Goal: Find contact information: Find contact information

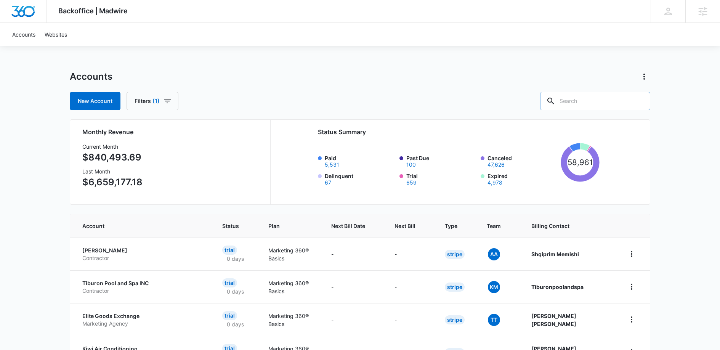
click at [597, 102] on input "text" at bounding box center [595, 101] width 110 height 18
paste input "M335455"
type input "M335455"
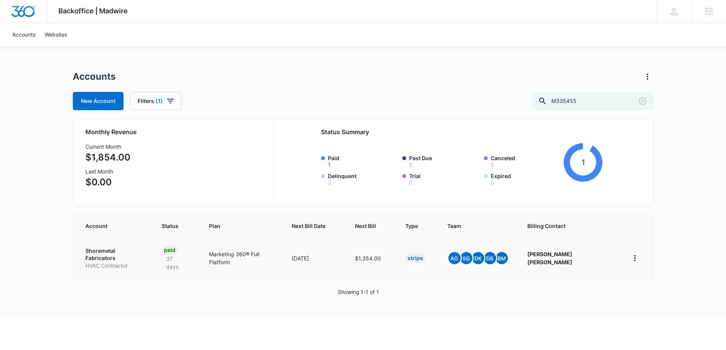
click at [119, 247] on p "Shoremetal Fabricators" at bounding box center [114, 254] width 58 height 15
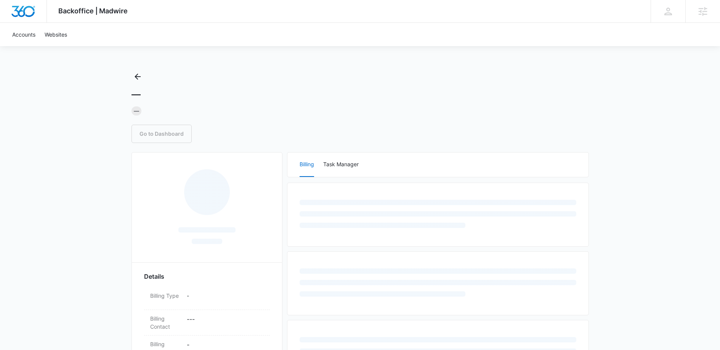
click at [117, 250] on div "Backoffice | Madwire Apps Settings [PERSON_NAME] [PERSON_NAME][EMAIL_ADDRESS][P…" at bounding box center [360, 283] width 720 height 566
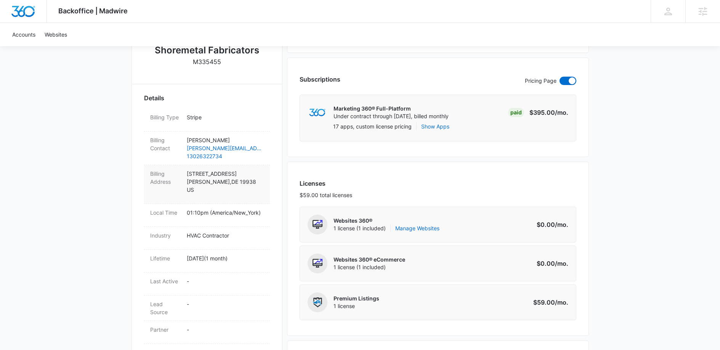
scroll to position [207, 0]
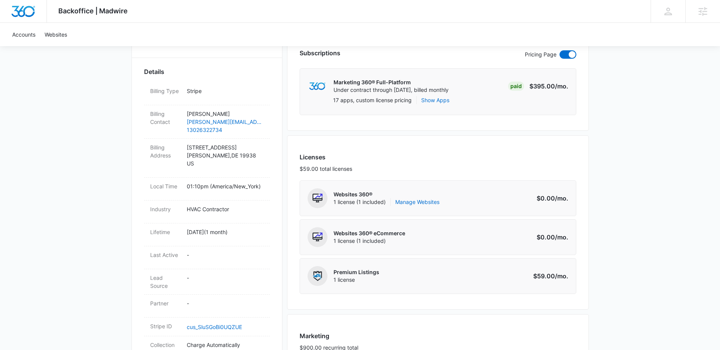
click at [64, 180] on div "Backoffice | Madwire Apps Settings [PERSON_NAME] [PERSON_NAME][EMAIL_ADDRESS][P…" at bounding box center [360, 319] width 720 height 1053
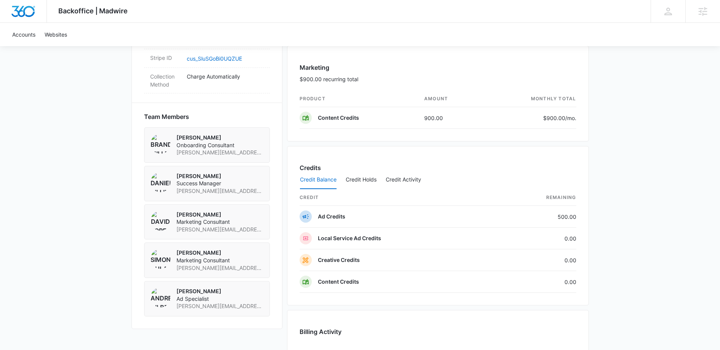
scroll to position [477, 0]
click at [265, 199] on div "[PERSON_NAME] Success Manager [PERSON_NAME][EMAIL_ADDRESS][PERSON_NAME][DOMAIN_…" at bounding box center [207, 182] width 126 height 35
click at [265, 199] on div "Danielle Billington Success Manager danielle.billington@madwire.com" at bounding box center [207, 182] width 126 height 35
copy span "danielle.billington@madwire.com"
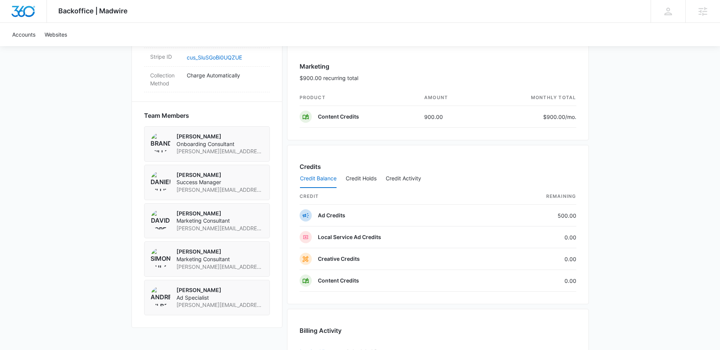
click at [76, 233] on div "Backoffice | Madwire Apps Settings Alissa F alissa.fehr@madwire.com My Profile …" at bounding box center [360, 49] width 720 height 1053
click at [261, 315] on div "Andrew Gilbert Ad Specialist andrew.gilbert@madwire.com" at bounding box center [207, 297] width 126 height 35
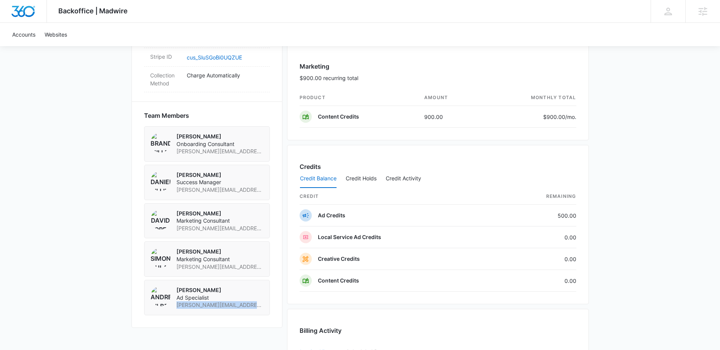
copy span "andrew.gilbert@madwire.com"
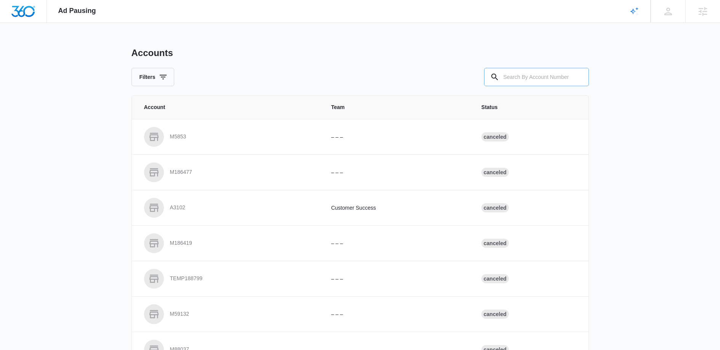
click at [540, 82] on input "text" at bounding box center [536, 77] width 105 height 18
paste input "M335455"
type input "M335455"
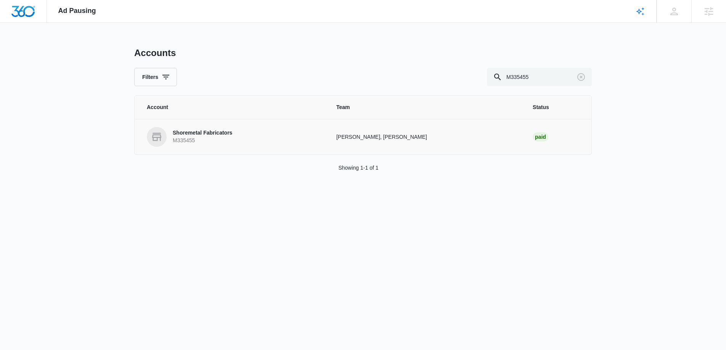
click at [194, 136] on p "Shoremetal Fabricators" at bounding box center [202, 133] width 59 height 8
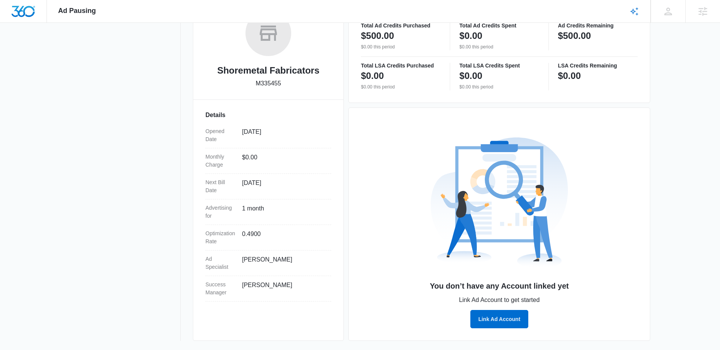
scroll to position [135, 0]
